Goal: Transaction & Acquisition: Complete application form

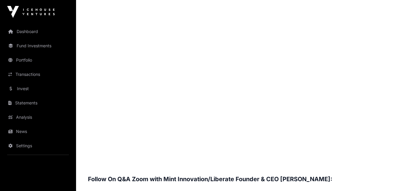
scroll to position [555, 0]
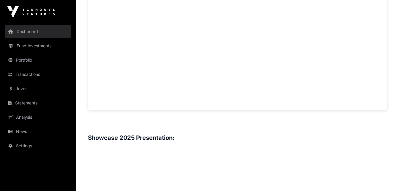
click at [34, 33] on link "Dashboard" at bounding box center [38, 31] width 67 height 13
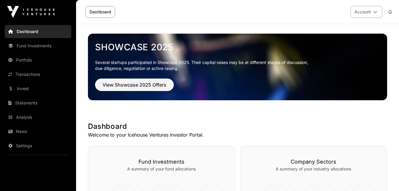
click at [375, 13] on icon at bounding box center [375, 12] width 4 height 4
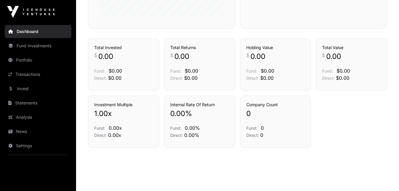
scroll to position [261, 0]
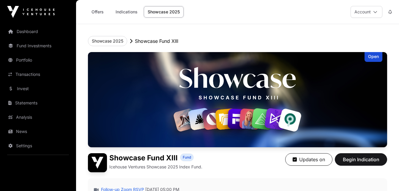
click at [243, 33] on header "Showcase 2025 Showcase Fund XIII Open Showcase Fund XIII Fund Icehouse Ventures…" at bounding box center [237, 136] width 299 height 225
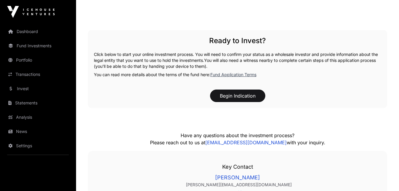
scroll to position [815, 0]
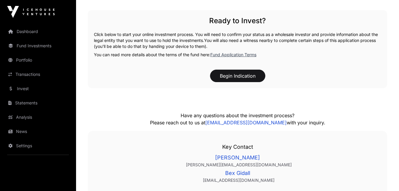
click at [232, 54] on link "Fund Application Terms" at bounding box center [233, 54] width 46 height 5
click at [225, 77] on button "Begin Indication" at bounding box center [237, 76] width 55 height 12
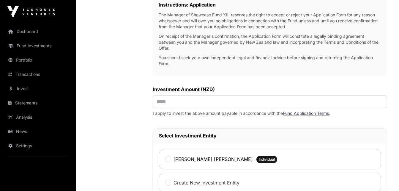
scroll to position [208, 0]
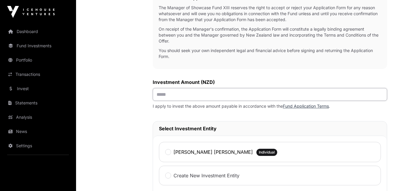
click at [185, 94] on input "text" at bounding box center [270, 94] width 234 height 13
type input "*******"
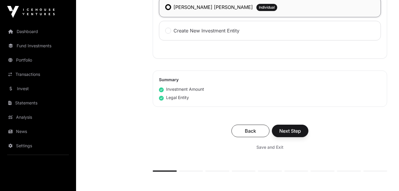
scroll to position [355, 0]
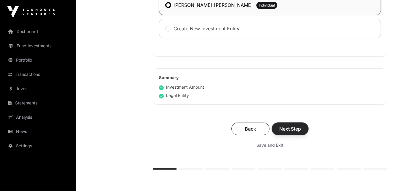
click at [303, 130] on button "Next Step" at bounding box center [290, 128] width 37 height 12
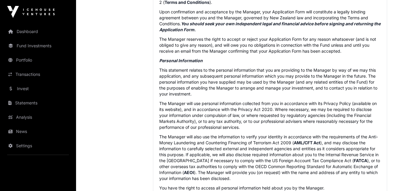
scroll to position [368, 0]
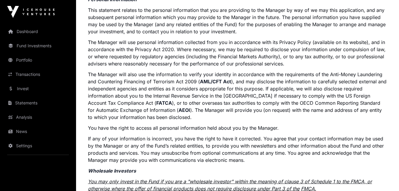
scroll to position [442, 0]
